Goal: Find contact information: Find contact information

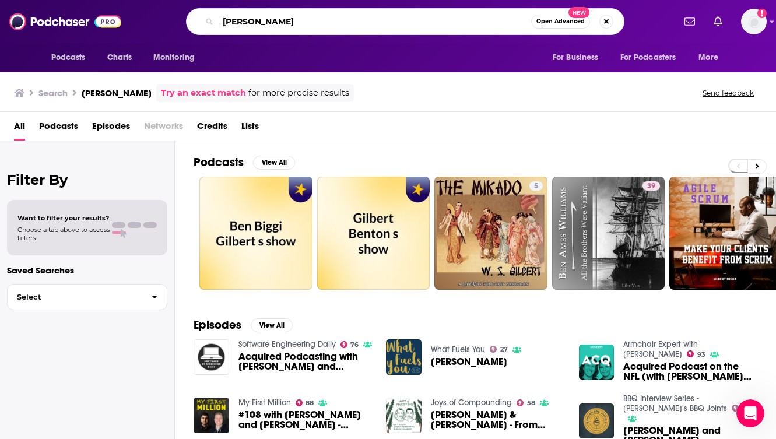
drag, startPoint x: 283, startPoint y: 22, endPoint x: 185, endPoint y: 18, distance: 98.0
click at [185, 18] on div "[PERSON_NAME] Open Advanced New" at bounding box center [404, 21] width 537 height 27
type input "m"
type input "master investor"
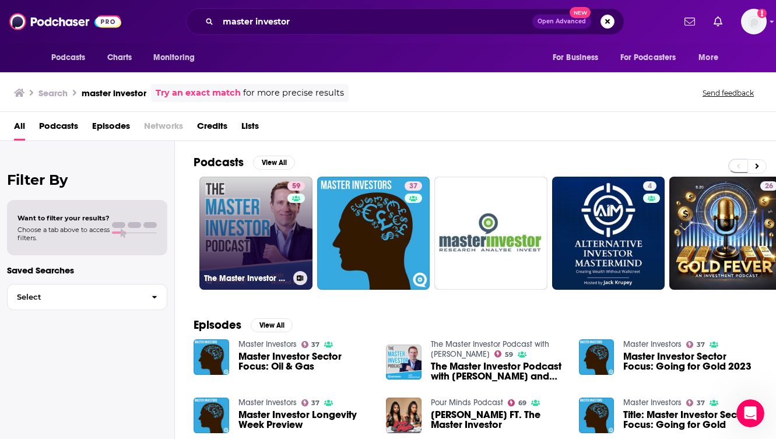
click at [262, 223] on link "59 The Master Investor Podcast with [PERSON_NAME]" at bounding box center [255, 233] width 113 height 113
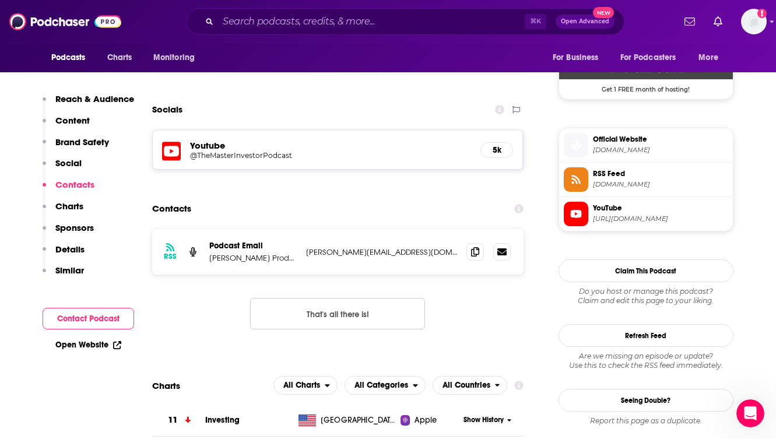
scroll to position [826, 0]
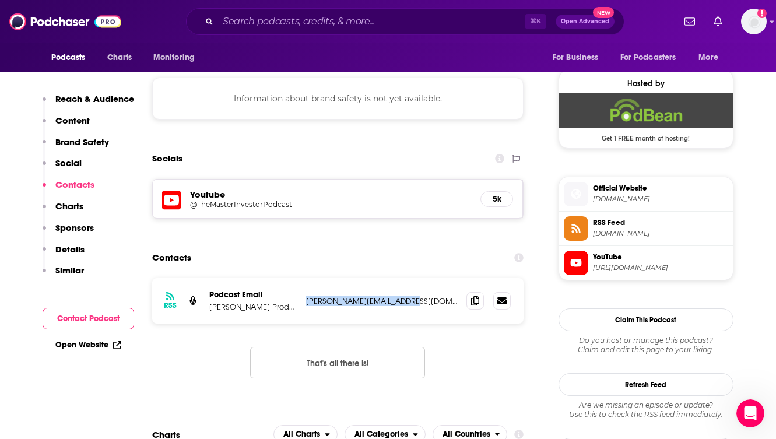
drag, startPoint x: 411, startPoint y: 301, endPoint x: 302, endPoint y: 301, distance: 109.0
click at [302, 301] on div "RSS Podcast Email [PERSON_NAME] Productions/ Master Investor Ltd/ [PERSON_NAME]…" at bounding box center [338, 300] width 372 height 45
copy p "[PERSON_NAME][EMAIL_ADDRESS][DOMAIN_NAME]"
click at [432, 334] on div "RSS Podcast Email [PERSON_NAME] Productions/ Master Investor Ltd/ [PERSON_NAME]…" at bounding box center [338, 337] width 372 height 119
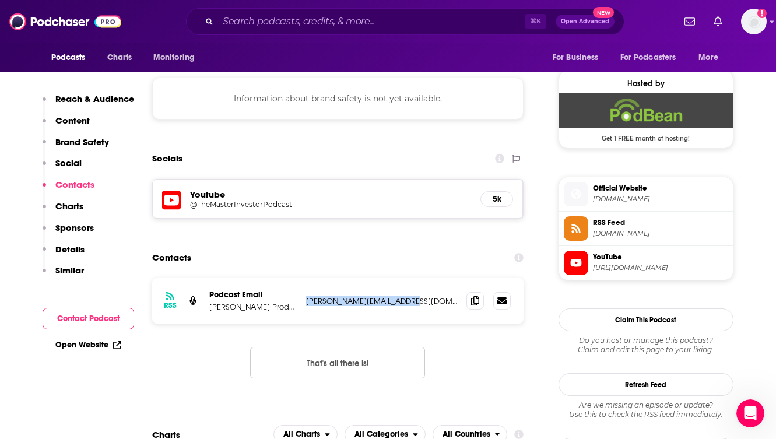
drag, startPoint x: 406, startPoint y: 301, endPoint x: 305, endPoint y: 302, distance: 100.8
click at [306, 302] on p "[PERSON_NAME][EMAIL_ADDRESS][DOMAIN_NAME]" at bounding box center [382, 301] width 152 height 10
copy p "[PERSON_NAME][EMAIL_ADDRESS][DOMAIN_NAME]"
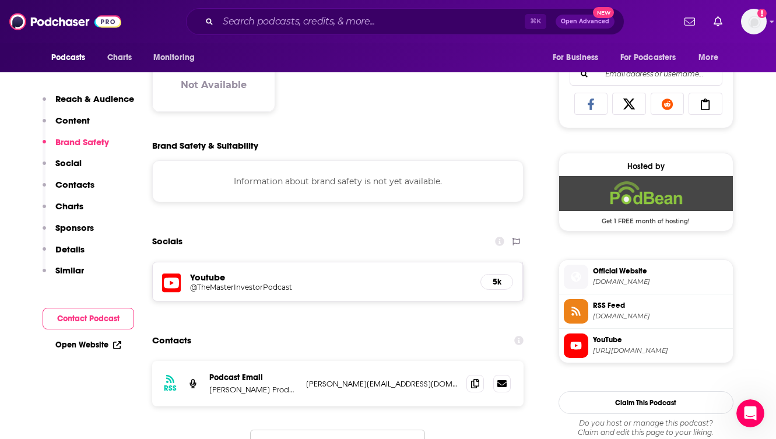
scroll to position [850, 0]
